Goal: Browse casually

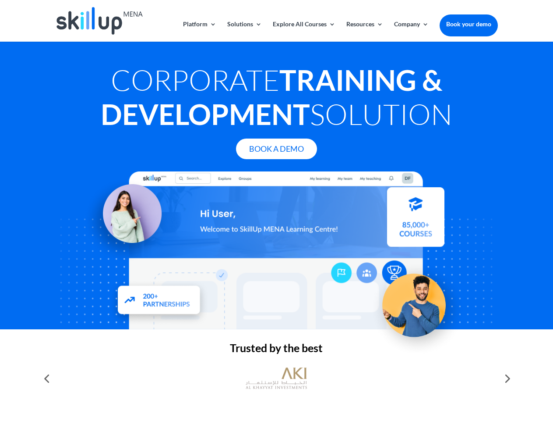
click at [276, 210] on div at bounding box center [276, 250] width 442 height 158
click at [244, 31] on link "Solutions" at bounding box center [244, 31] width 35 height 21
click at [304, 31] on link "Explore All Courses" at bounding box center [304, 31] width 63 height 21
click at [364, 31] on link "Resources" at bounding box center [364, 31] width 37 height 21
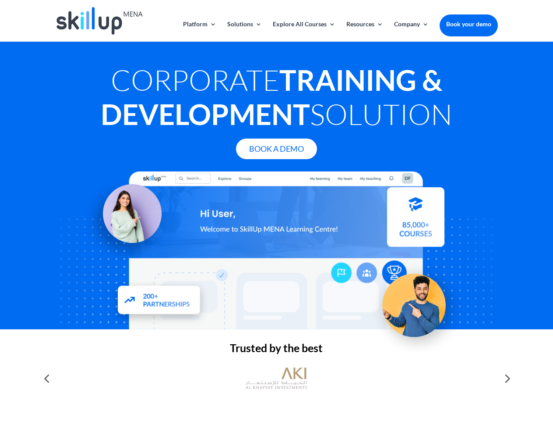
click at [411, 31] on link "Company" at bounding box center [411, 31] width 35 height 21
click at [276, 378] on img at bounding box center [276, 378] width 61 height 31
